Goal: Transaction & Acquisition: Obtain resource

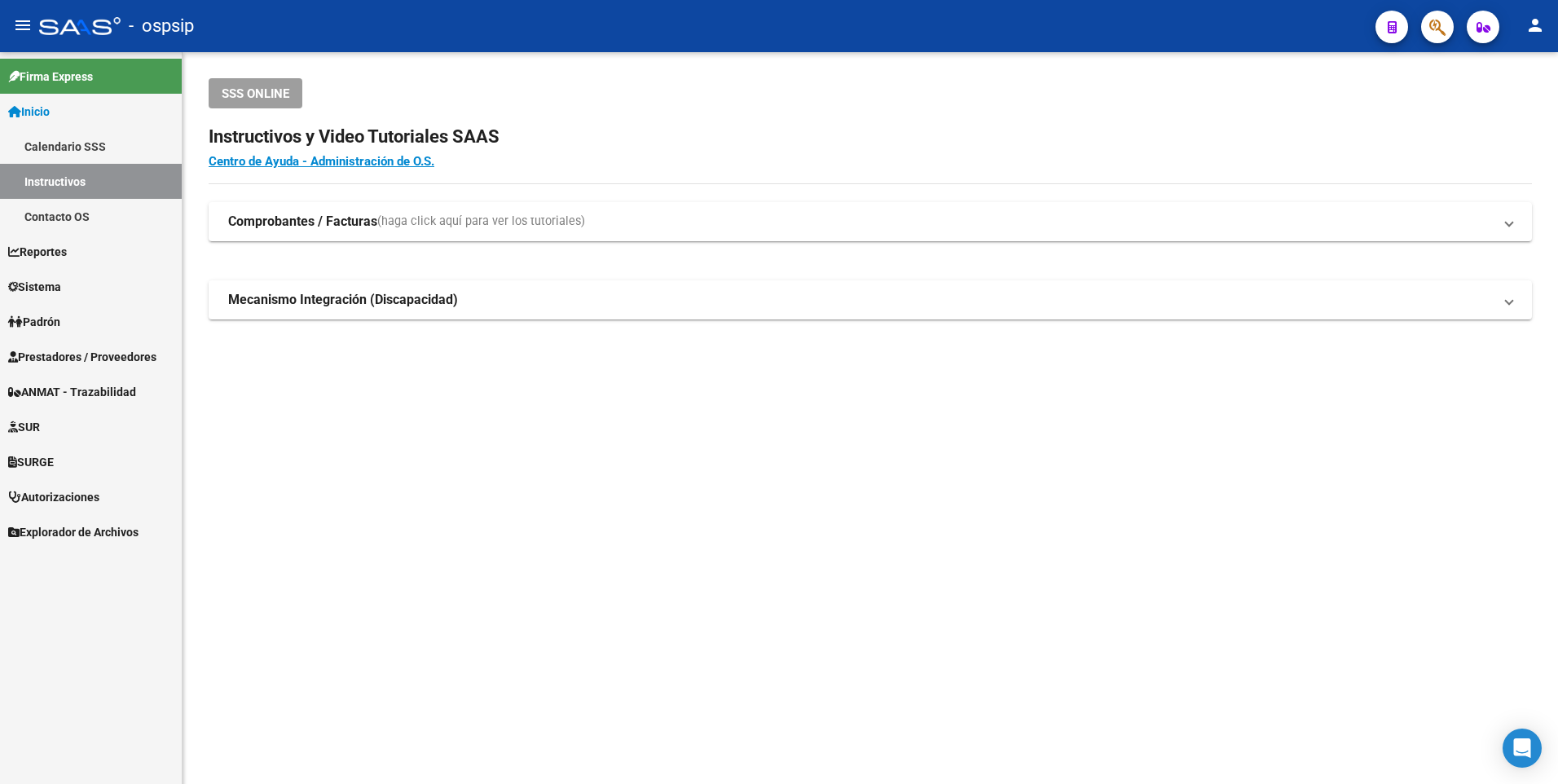
click at [119, 352] on span "Prestadores / Proveedores" at bounding box center [83, 357] width 149 height 18
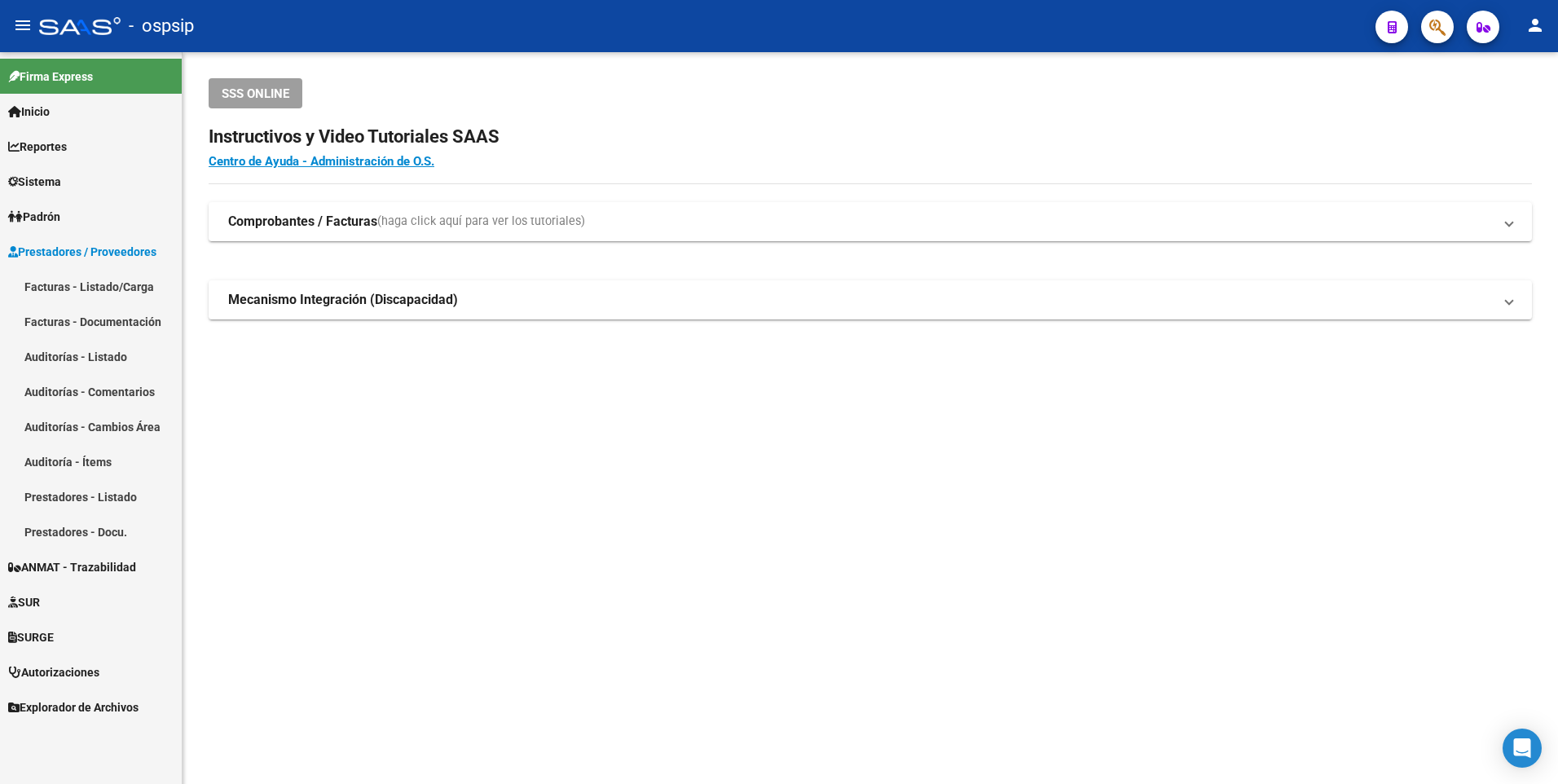
click at [111, 274] on link "Facturas - Listado/Carga" at bounding box center [91, 286] width 182 height 35
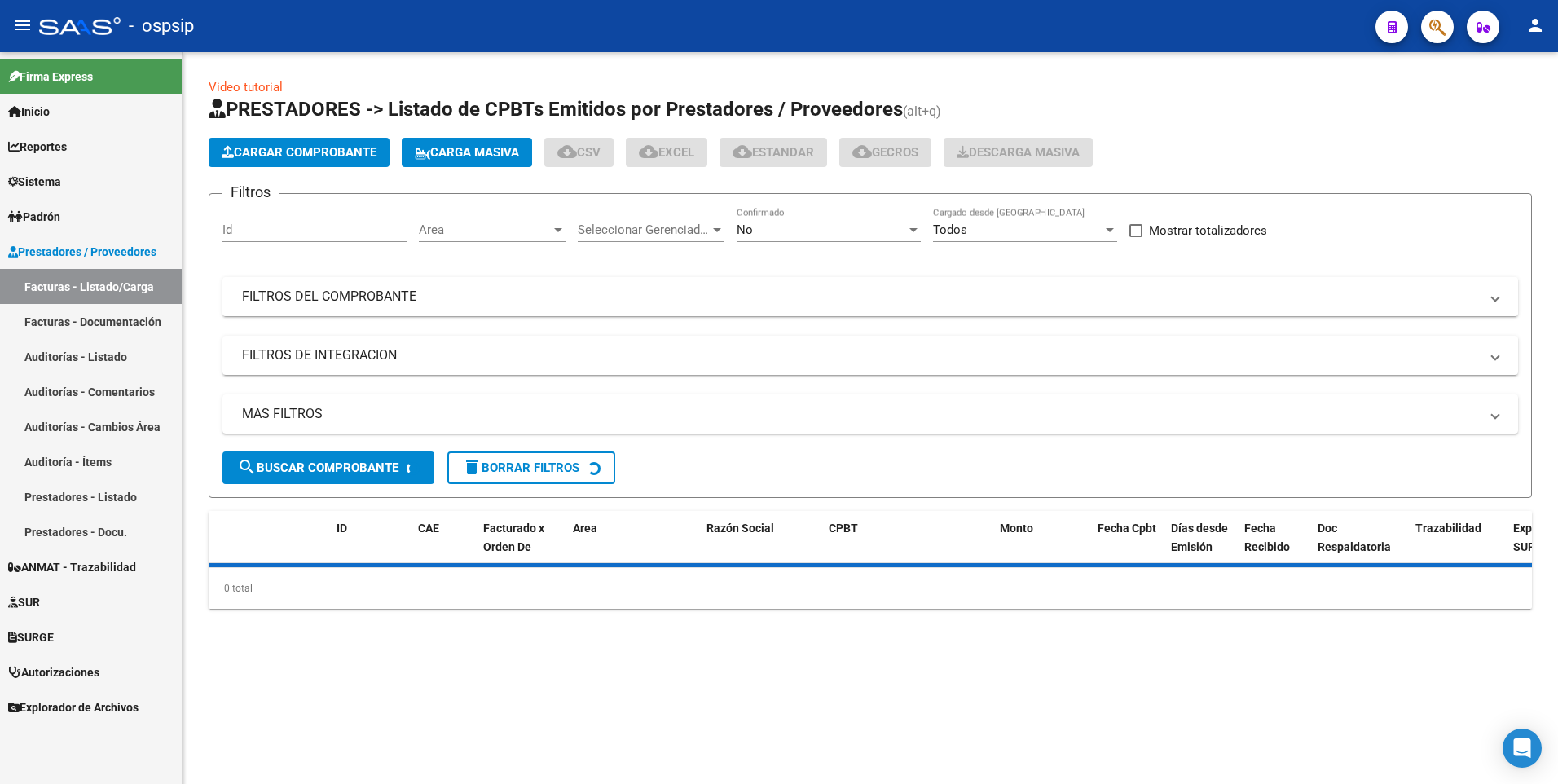
click at [348, 277] on mat-expansion-panel-header "FILTROS DEL COMPROBANTE" at bounding box center [870, 296] width 1296 height 39
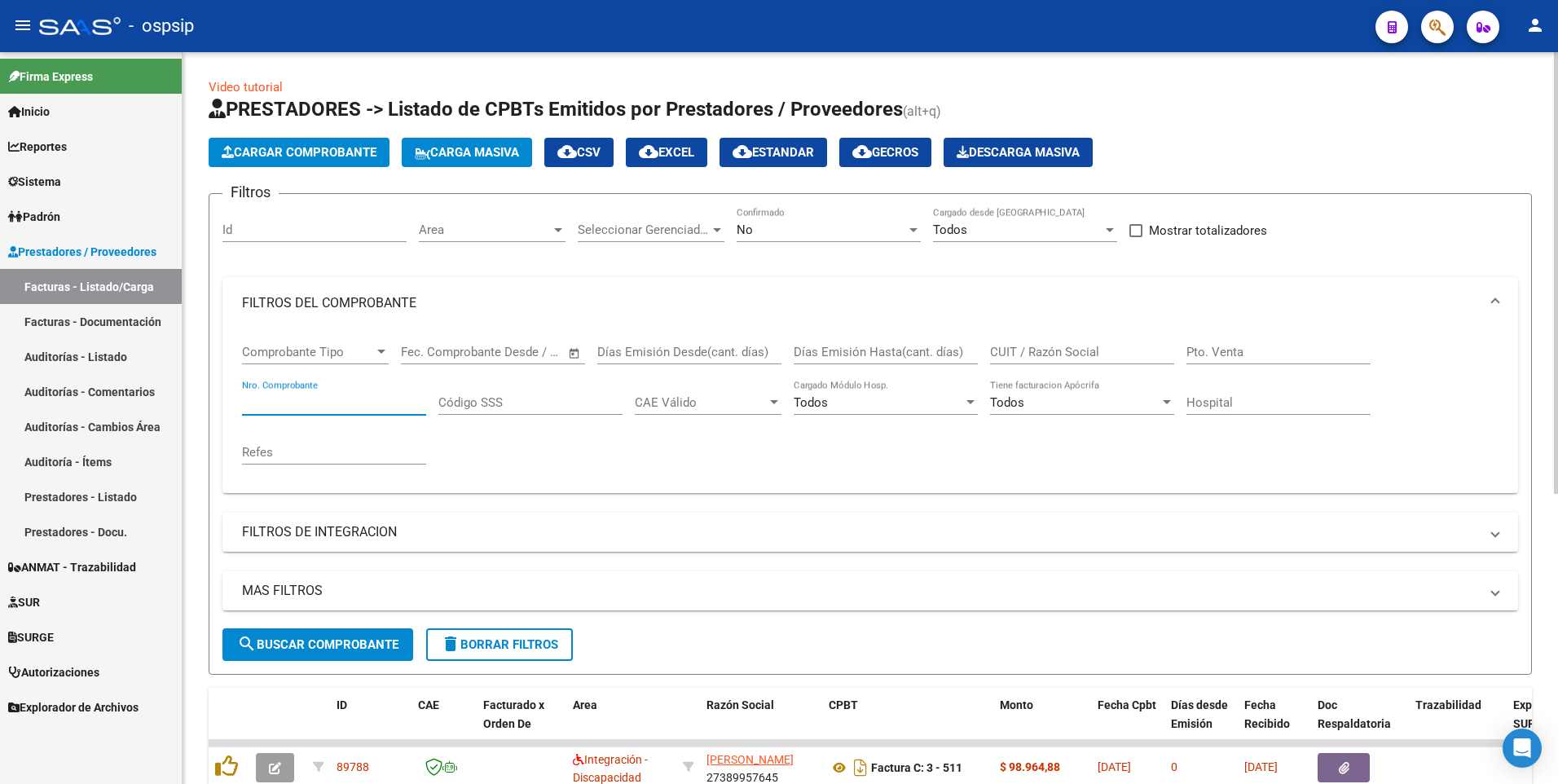
click at [345, 409] on input "Nro. Comprobante" at bounding box center [334, 403] width 184 height 15
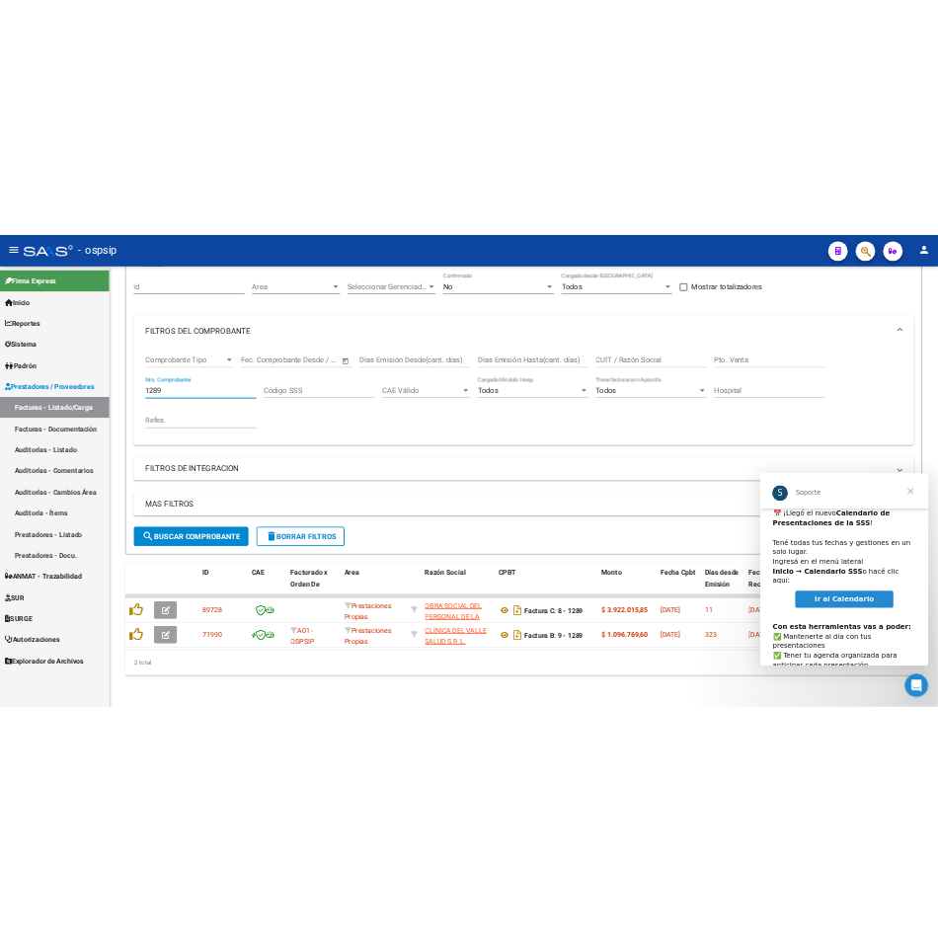
scroll to position [99, 0]
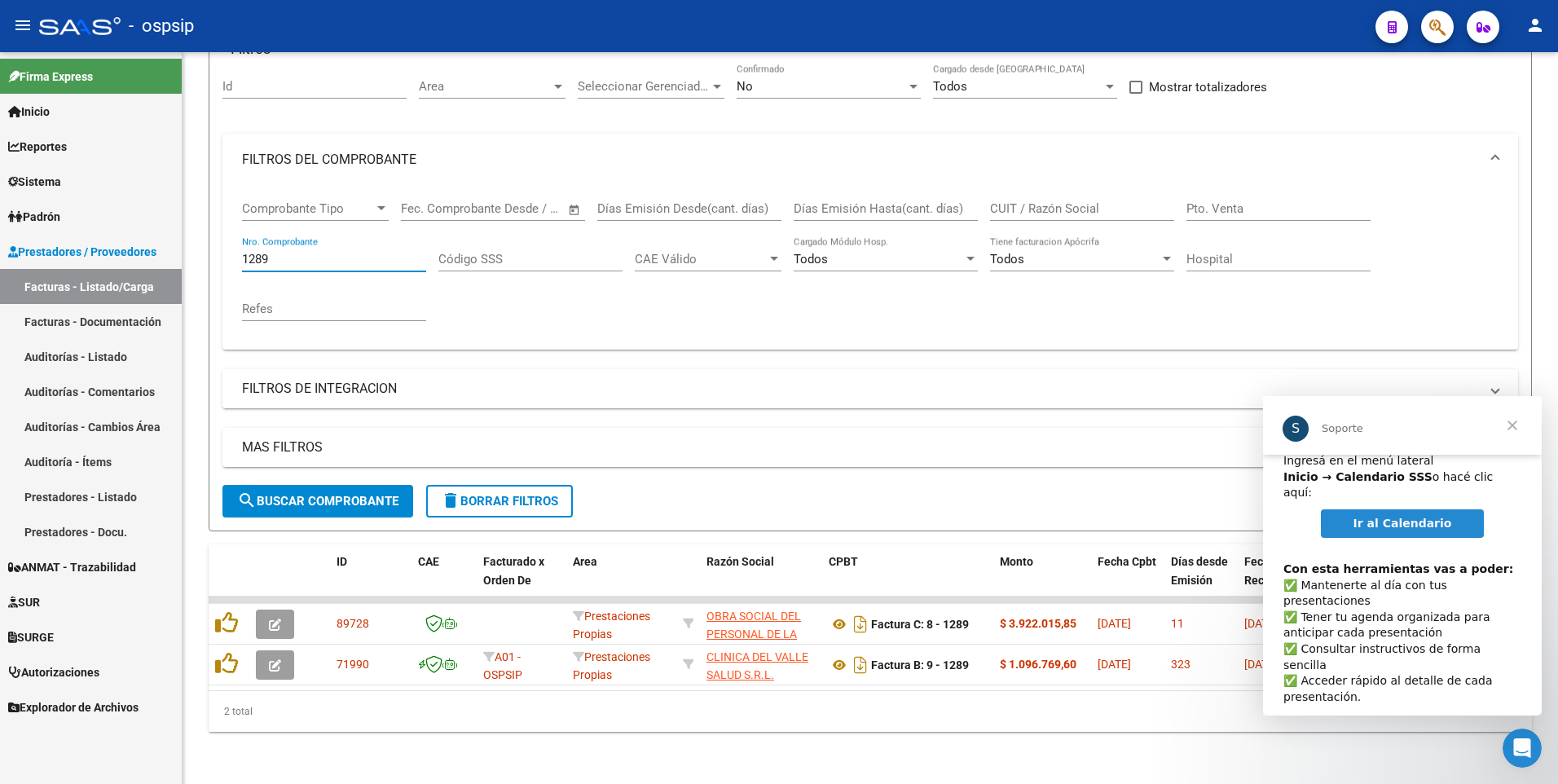
type input "1289"
click at [1521, 417] on span "Cerrar" at bounding box center [1513, 425] width 59 height 59
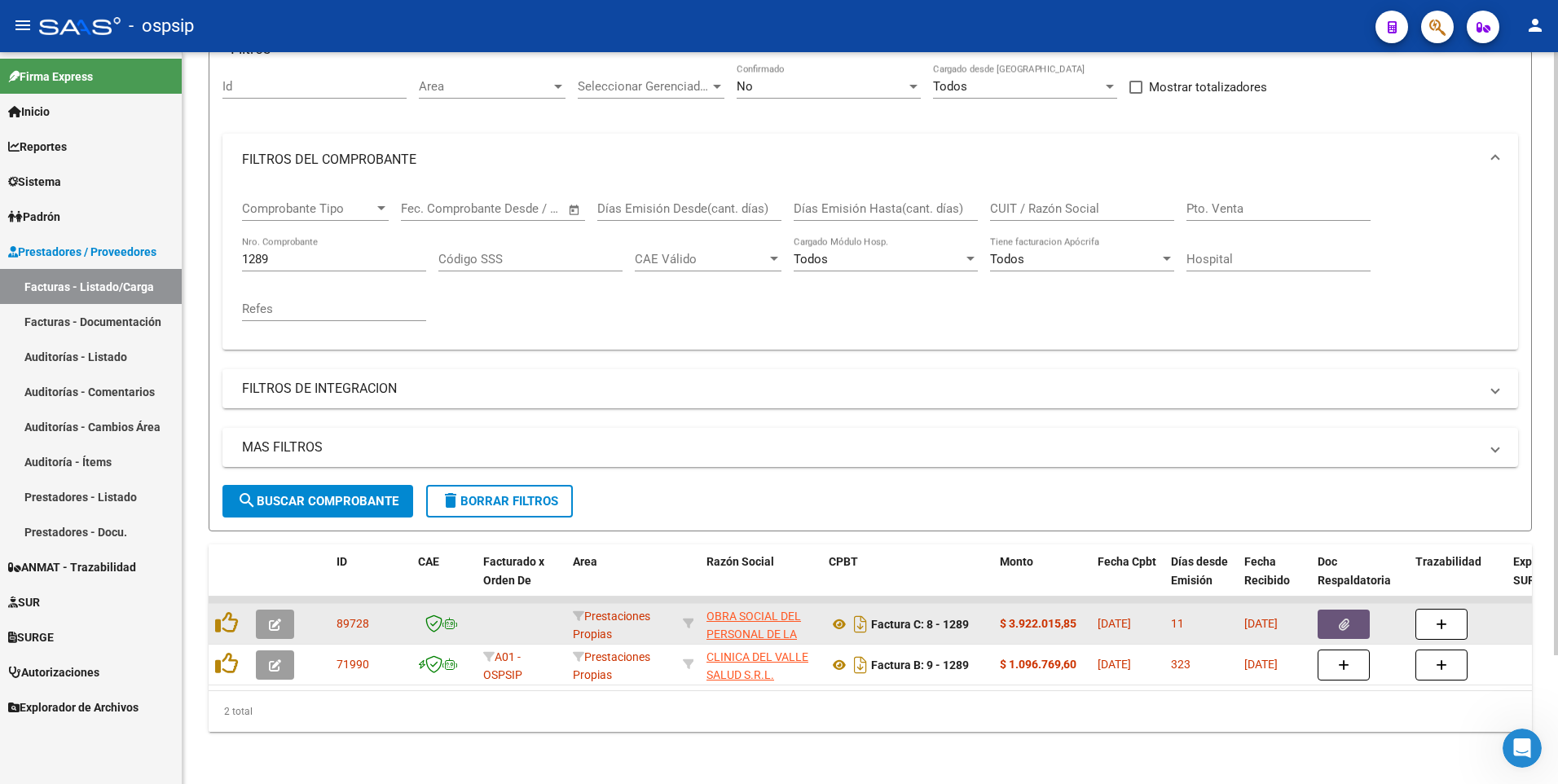
click at [1333, 609] on button "button" at bounding box center [1343, 624] width 52 height 30
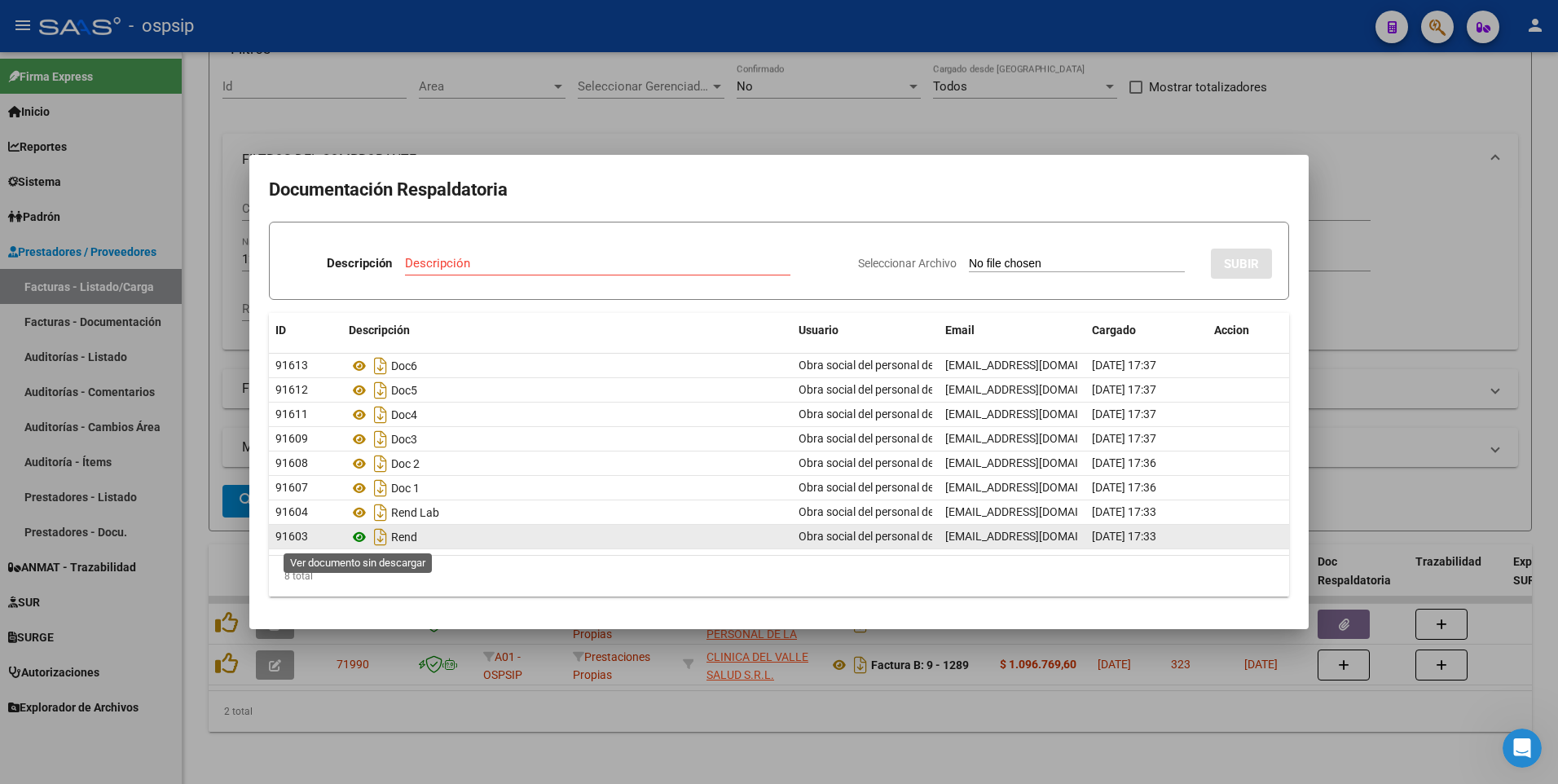
click at [359, 539] on icon at bounding box center [359, 537] width 21 height 20
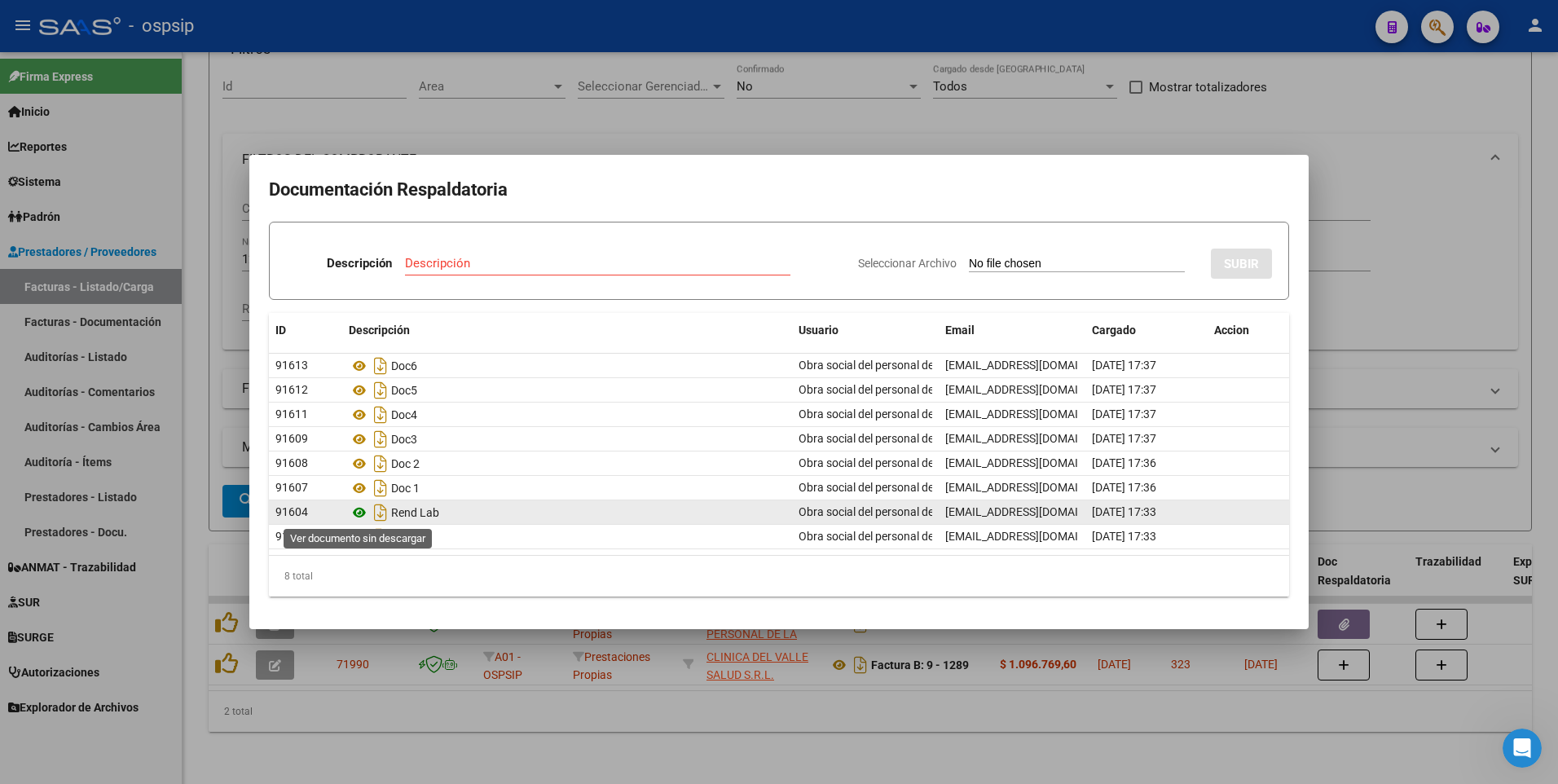
click at [353, 508] on icon at bounding box center [359, 512] width 21 height 20
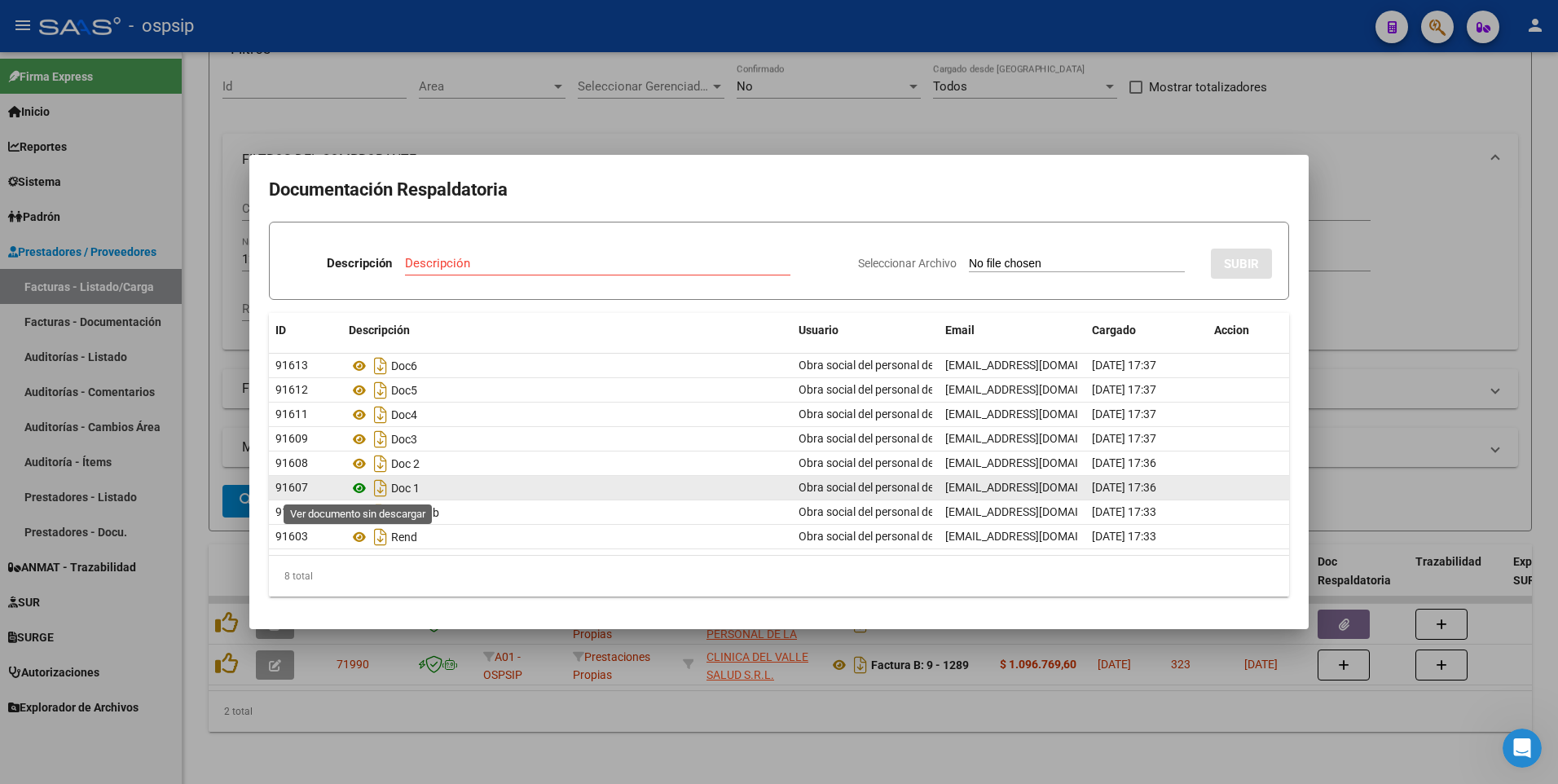
click at [361, 484] on icon at bounding box center [359, 488] width 21 height 20
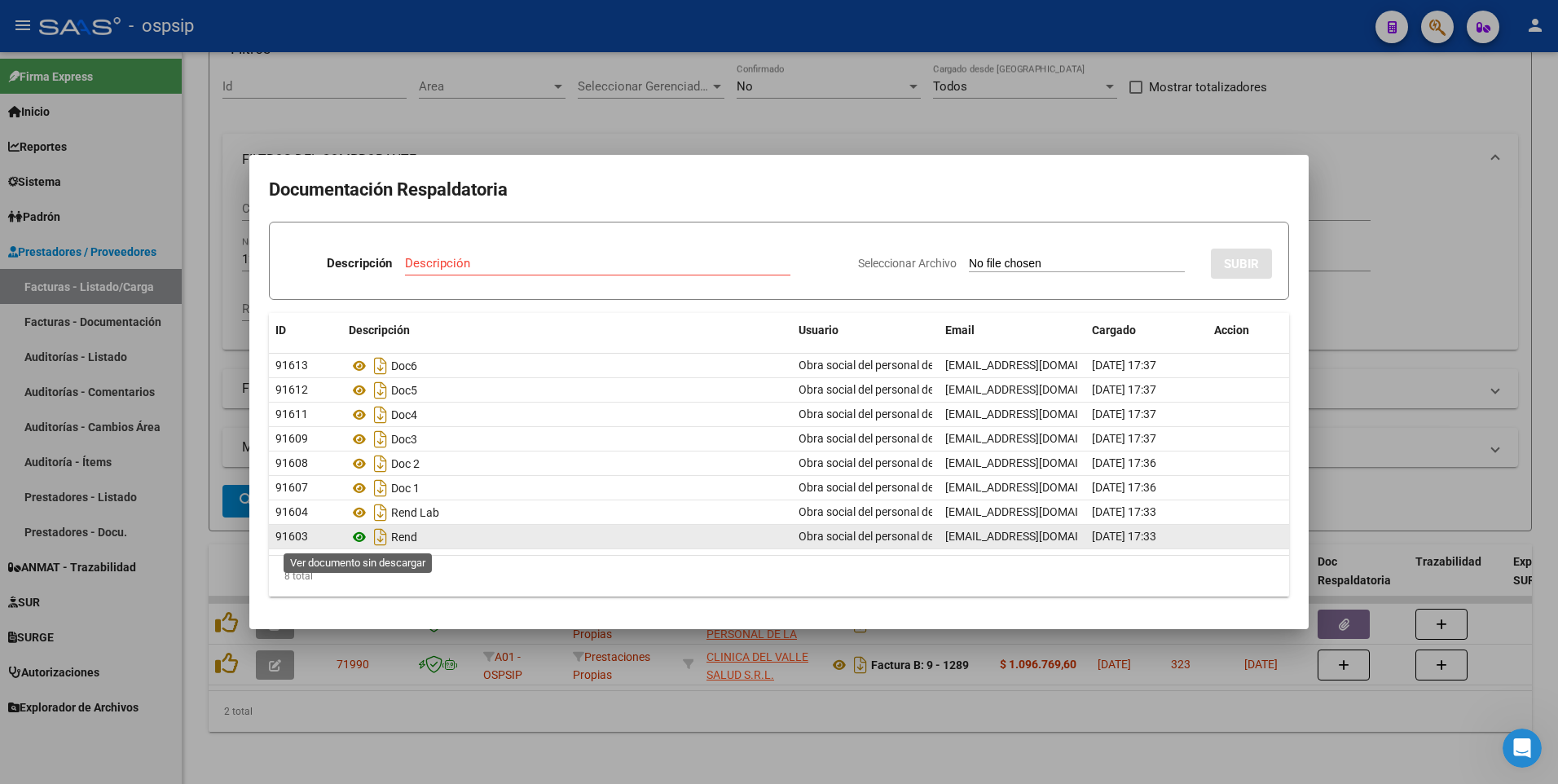
click at [359, 530] on icon at bounding box center [359, 537] width 21 height 20
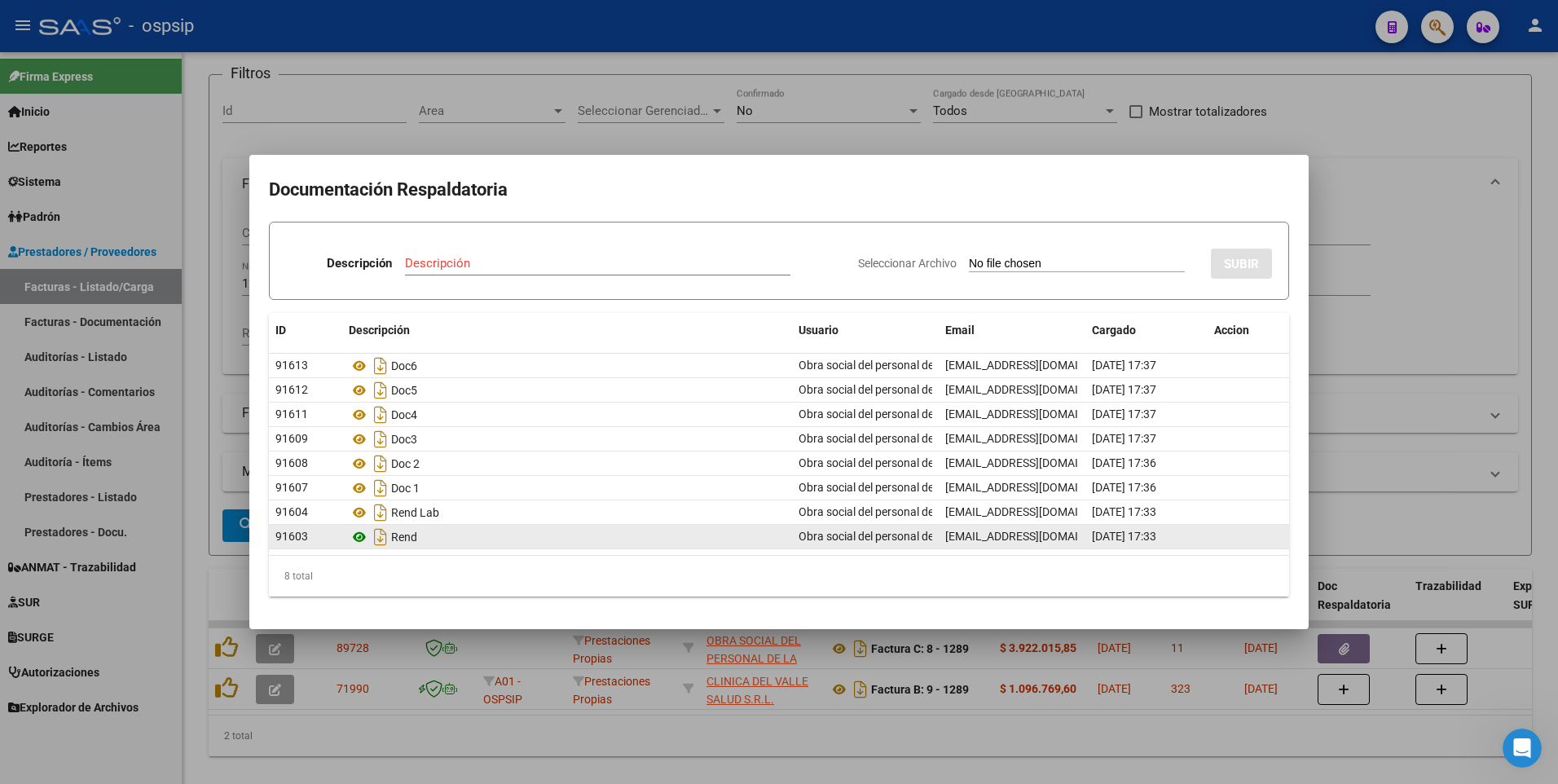
scroll to position [105, 0]
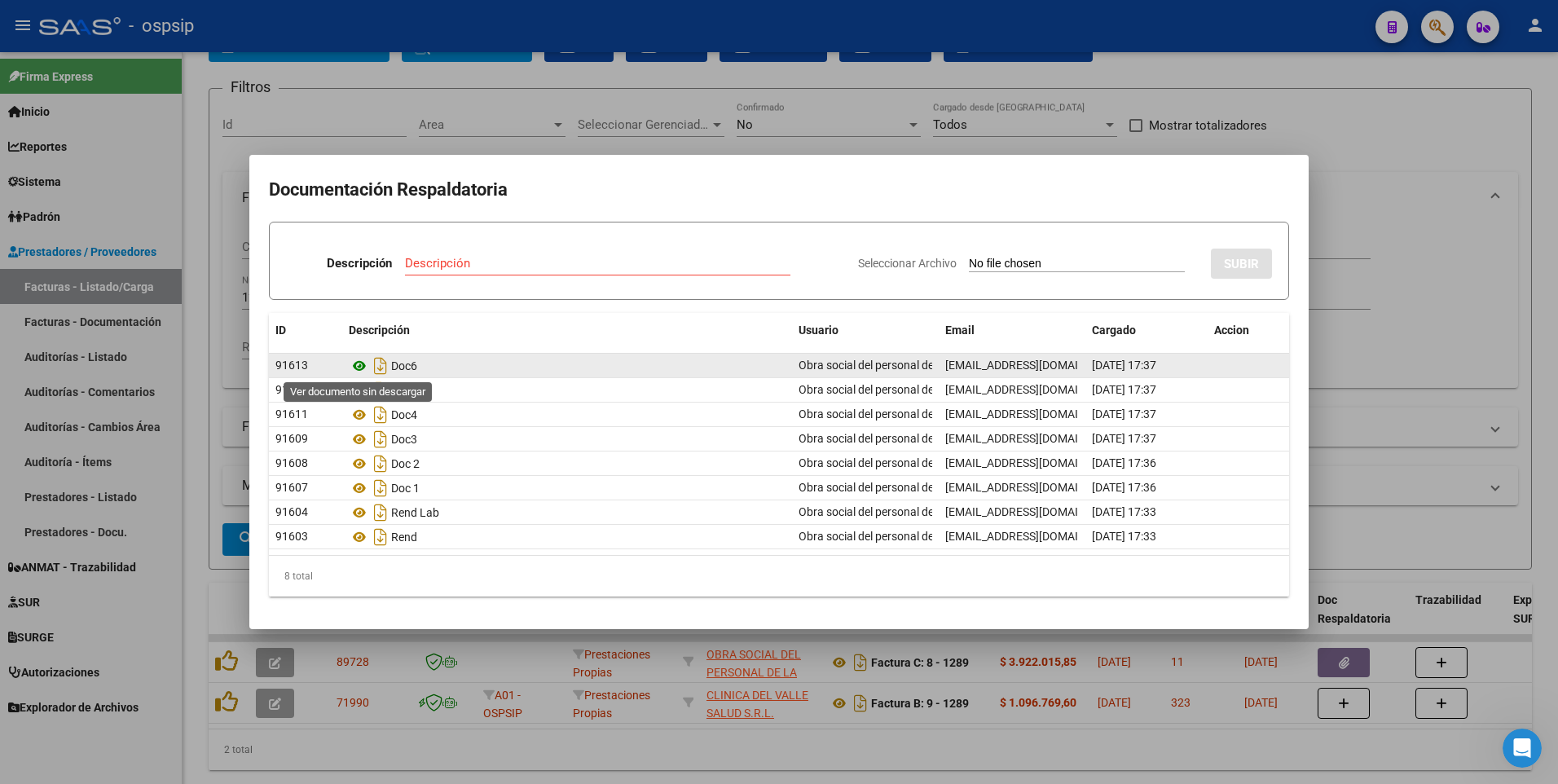
click at [359, 361] on icon at bounding box center [359, 366] width 21 height 20
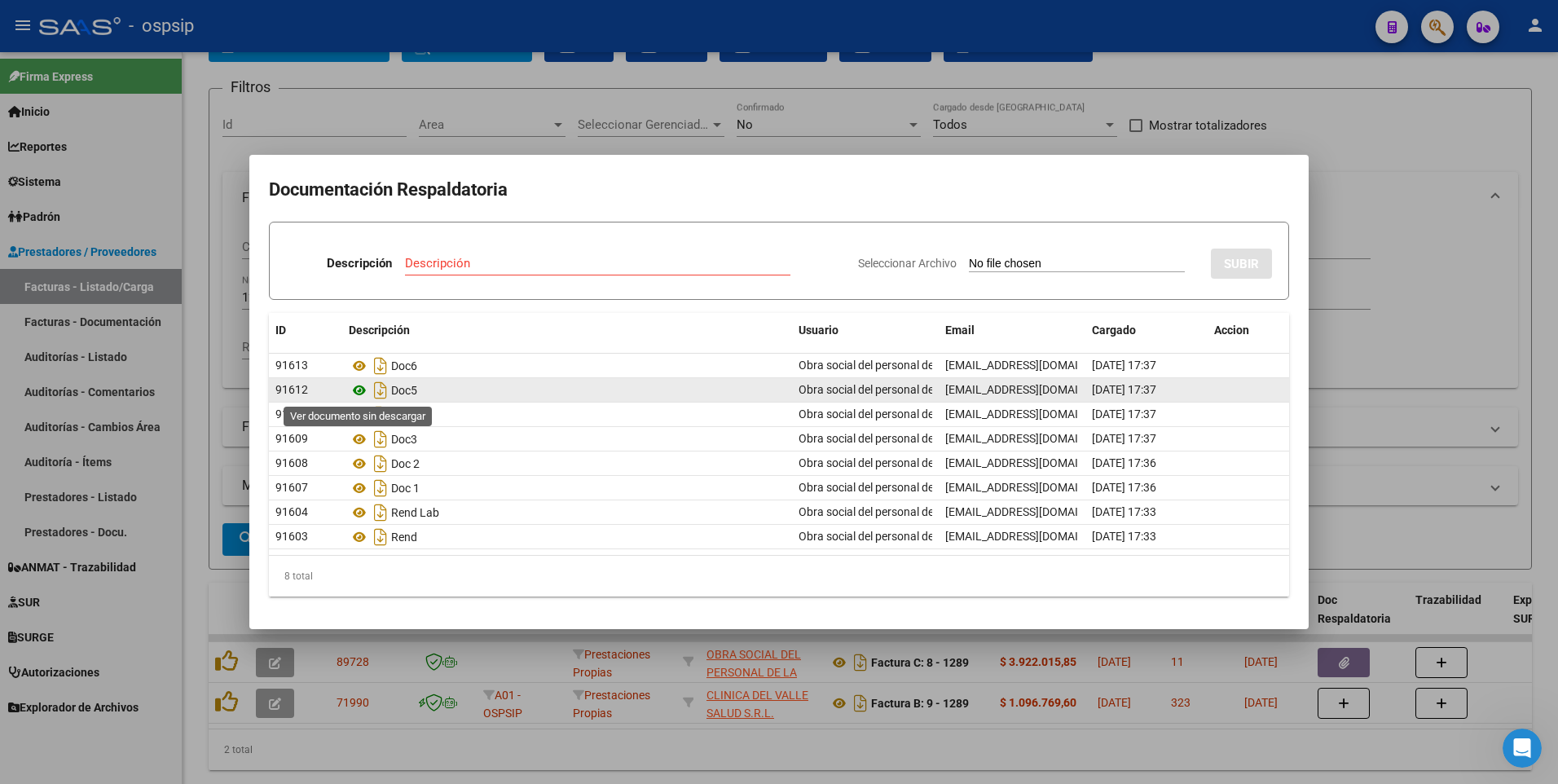
click at [355, 393] on icon at bounding box center [359, 390] width 21 height 20
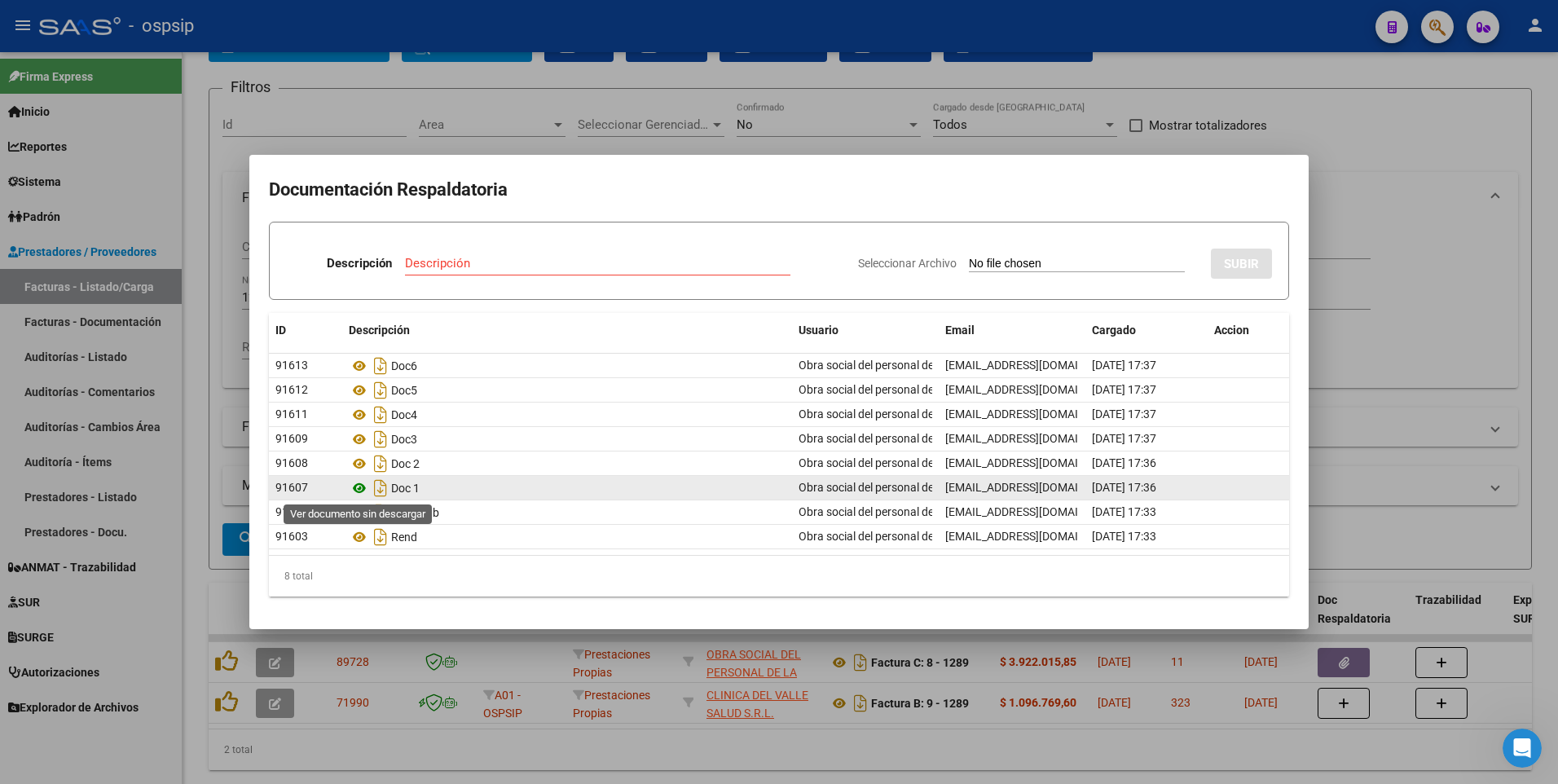
click at [354, 489] on icon at bounding box center [359, 488] width 21 height 20
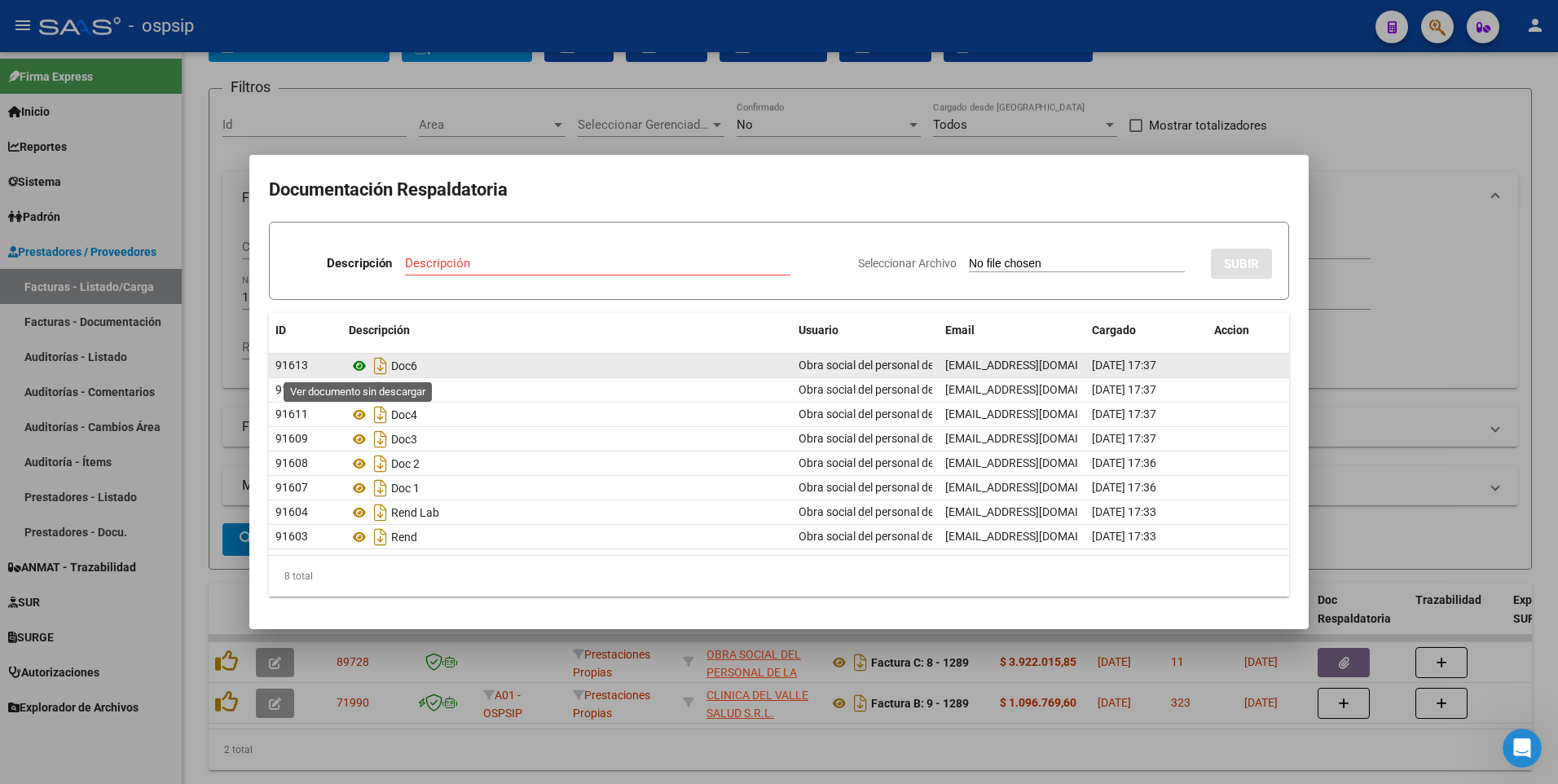
click at [353, 365] on icon at bounding box center [359, 366] width 21 height 20
click at [355, 361] on icon at bounding box center [359, 366] width 21 height 20
